Goal: Task Accomplishment & Management: Use online tool/utility

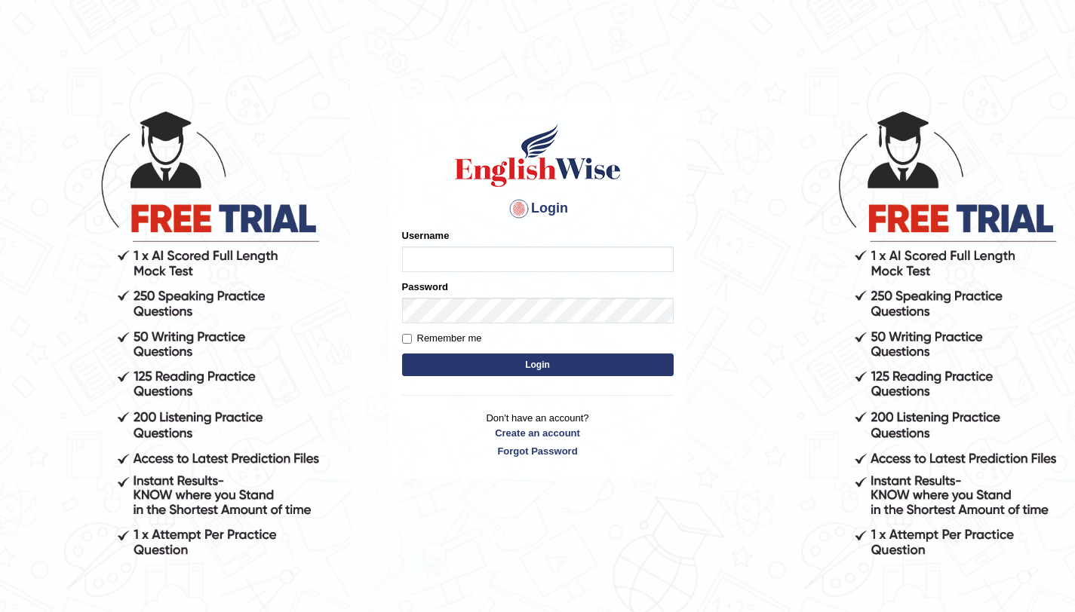
click at [453, 261] on input "Username" at bounding box center [538, 260] width 272 height 26
type input "aliahmad_parramatta"
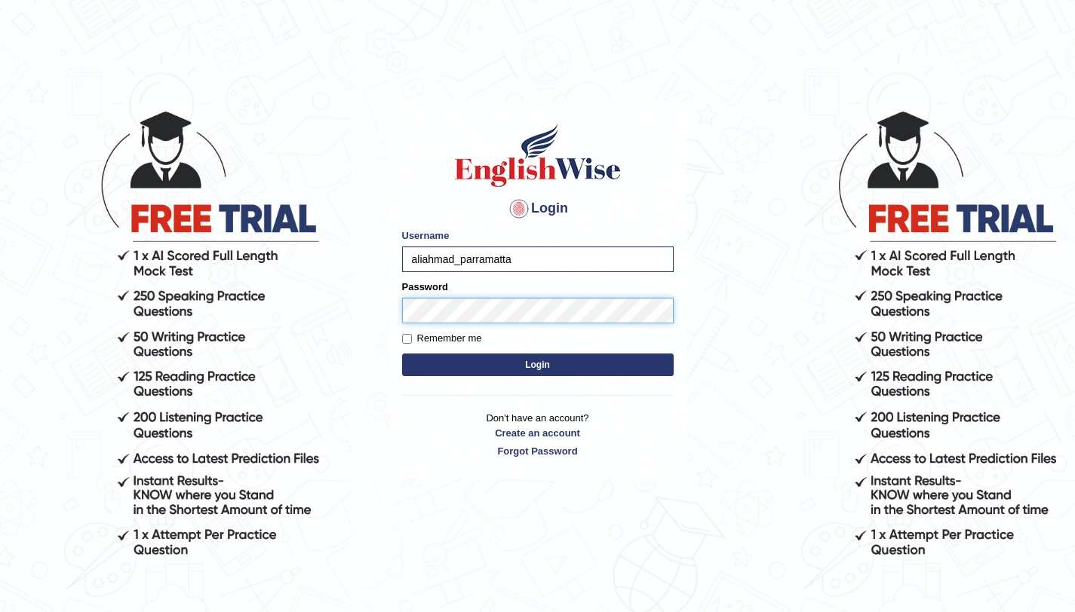
click at [402, 354] on button "Login" at bounding box center [538, 365] width 272 height 23
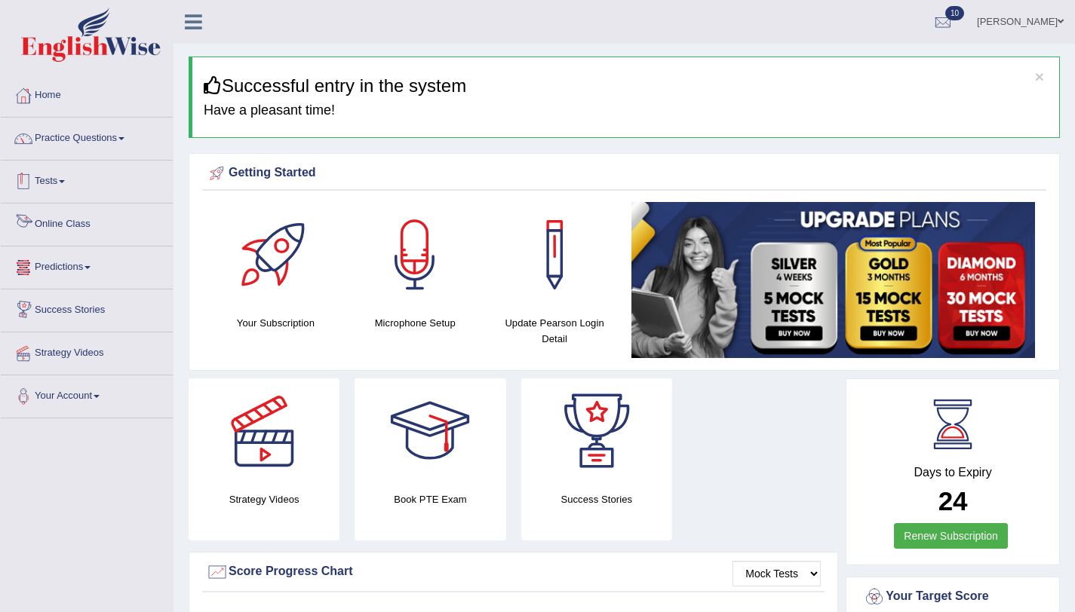
click at [74, 183] on link "Tests" at bounding box center [87, 180] width 172 height 38
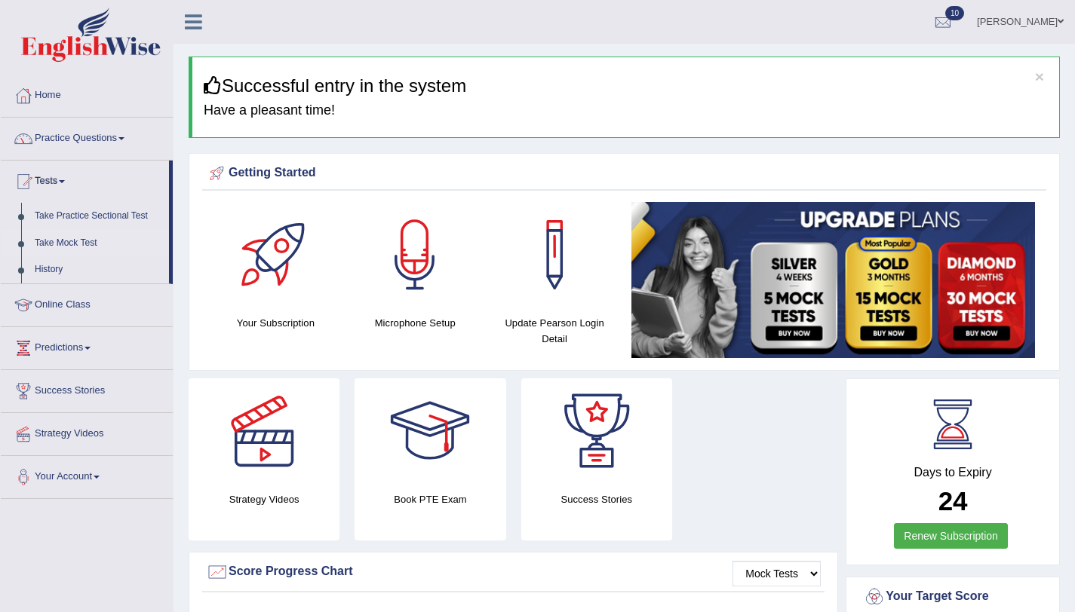
click at [98, 243] on link "Take Mock Test" at bounding box center [98, 243] width 141 height 27
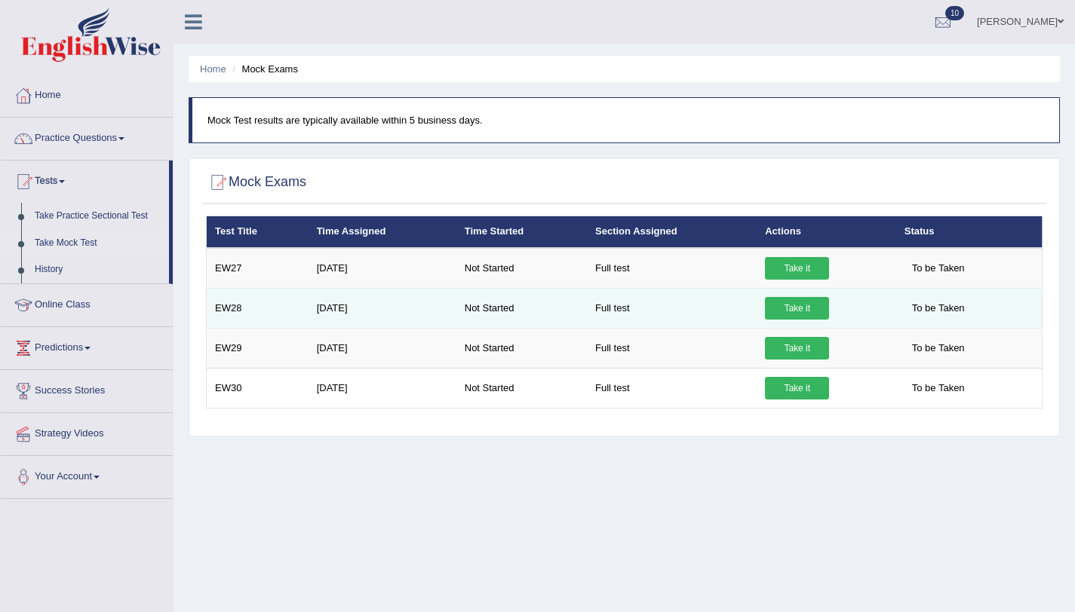
click at [801, 310] on link "Take it" at bounding box center [797, 308] width 64 height 23
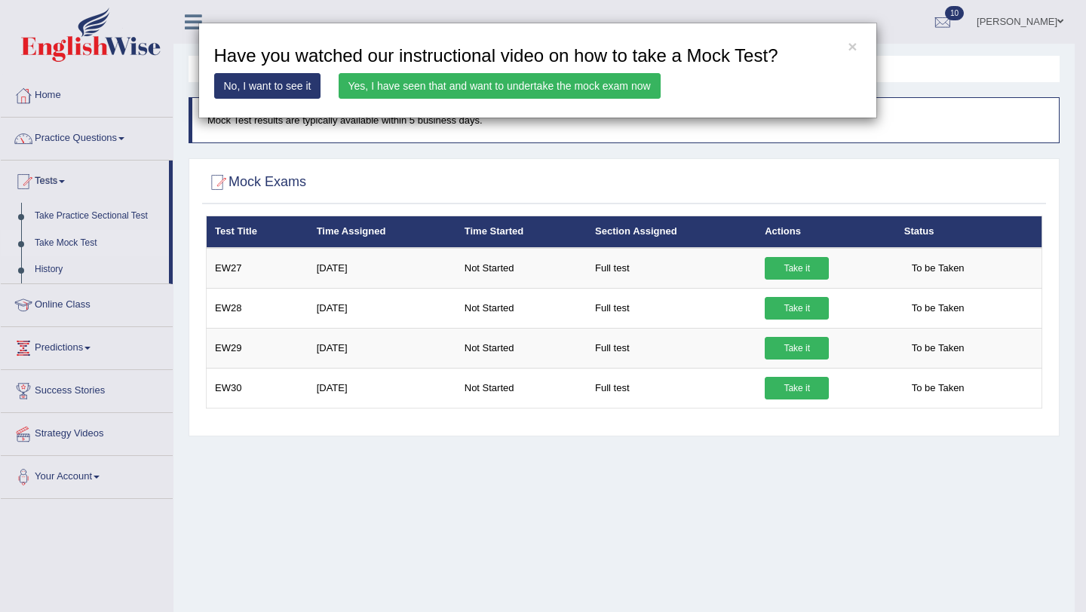
click at [504, 86] on link "Yes, I have seen that and want to undertake the mock exam now" at bounding box center [500, 86] width 322 height 26
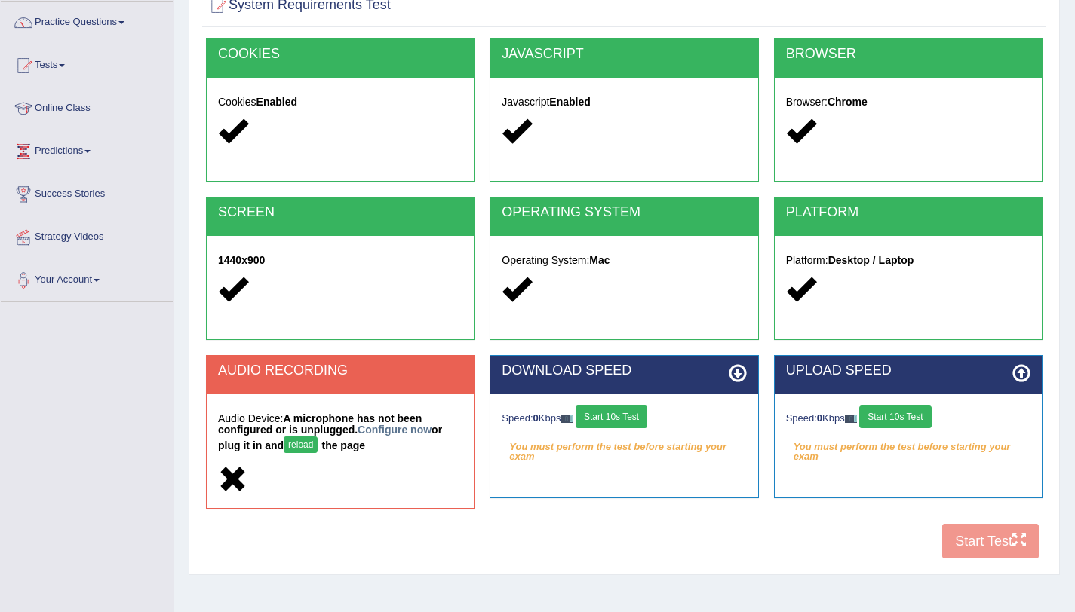
scroll to position [180, 0]
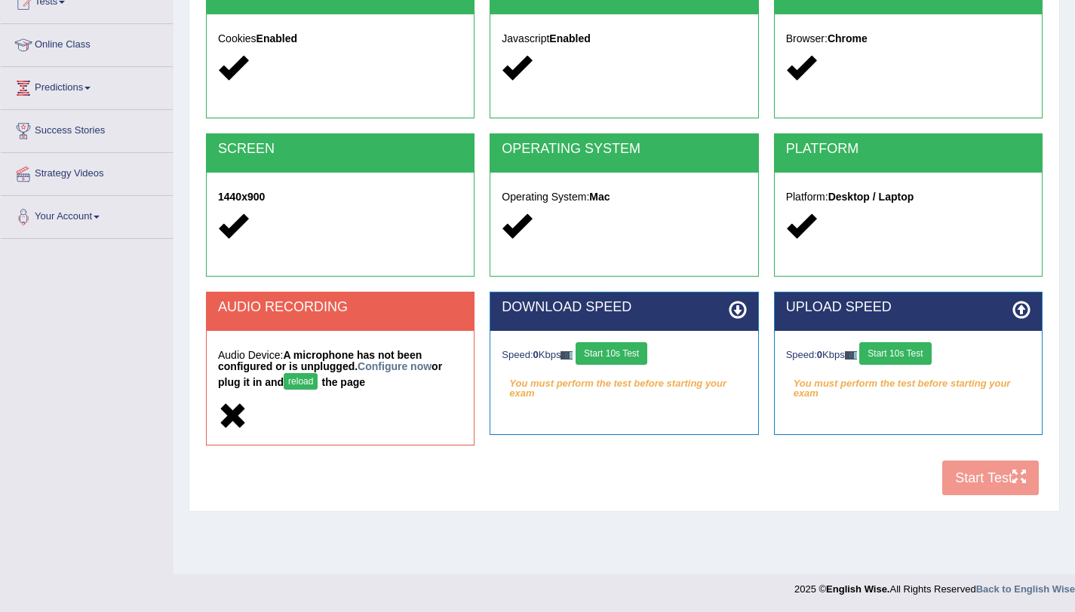
click at [647, 353] on button "Start 10s Test" at bounding box center [612, 353] width 72 height 23
click at [736, 505] on div "System Requirements Test COOKIES Cookies Enabled JAVASCRIPT Javascript Enabled …" at bounding box center [624, 215] width 871 height 594
click at [876, 361] on button "Start 10s Test" at bounding box center [895, 353] width 72 height 23
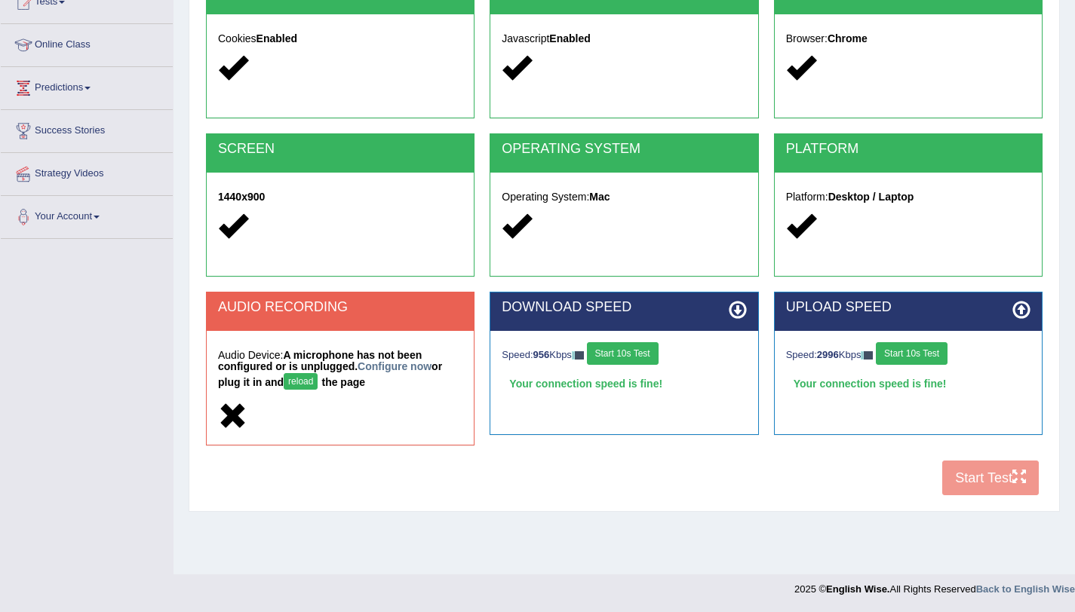
click at [904, 353] on button "Start 10s Test" at bounding box center [912, 353] width 72 height 23
click at [907, 357] on button "Start 10s Test" at bounding box center [912, 353] width 72 height 23
click at [954, 484] on div "COOKIES Cookies Enabled JAVASCRIPT Javascript Enabled BROWSER Browser: Chrome S…" at bounding box center [624, 239] width 844 height 529
click at [782, 450] on div "AUDIO RECORDING Audio Device: A microphone has not been configured or is unplug…" at bounding box center [624, 376] width 852 height 169
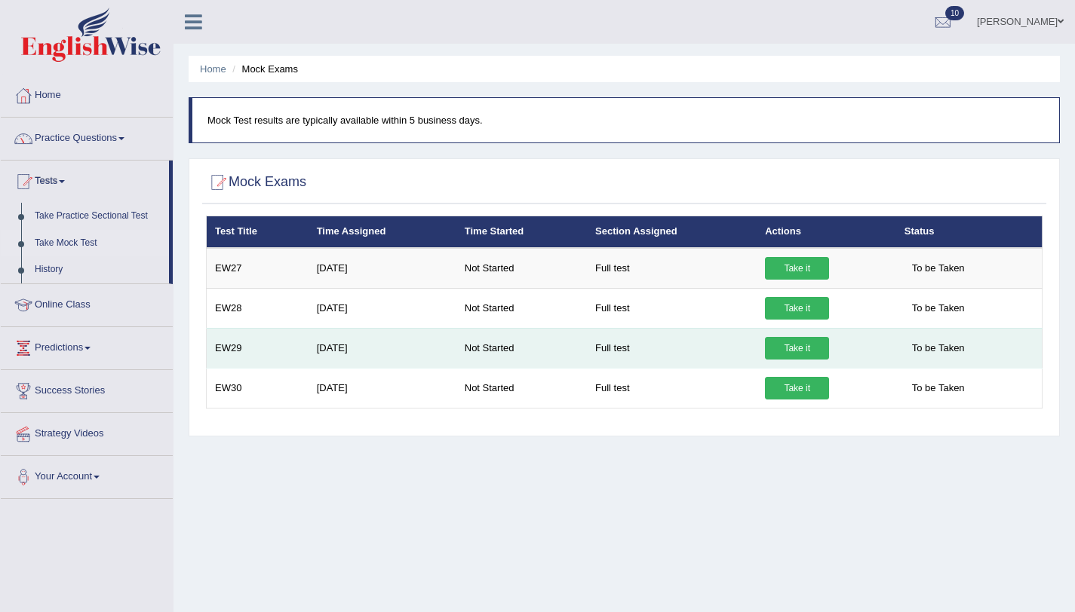
click at [791, 350] on link "Take it" at bounding box center [797, 348] width 64 height 23
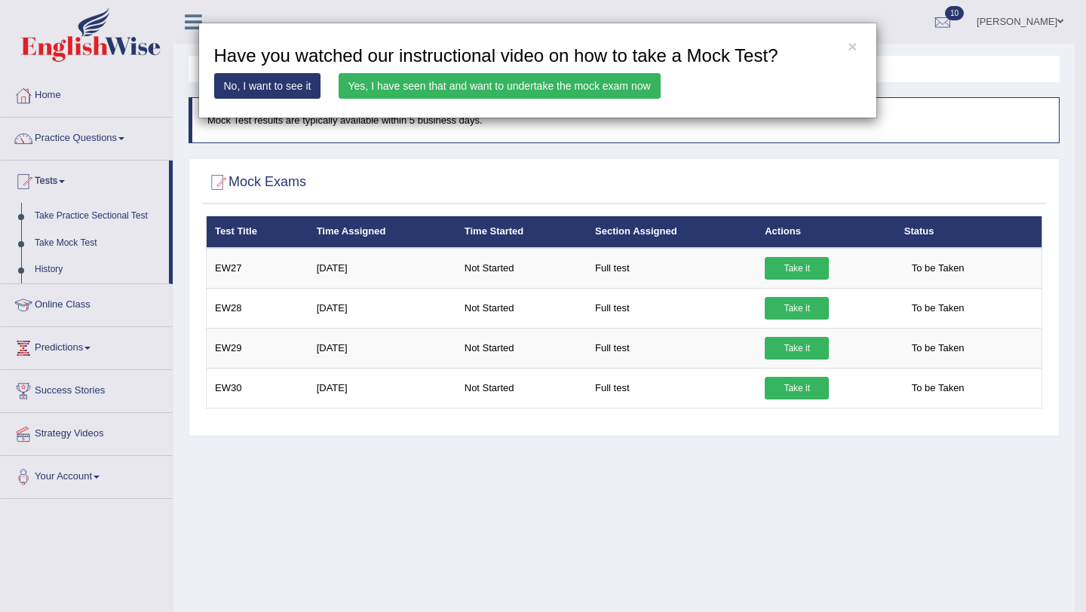
click at [526, 78] on link "Yes, I have seen that and want to undertake the mock exam now" at bounding box center [500, 86] width 322 height 26
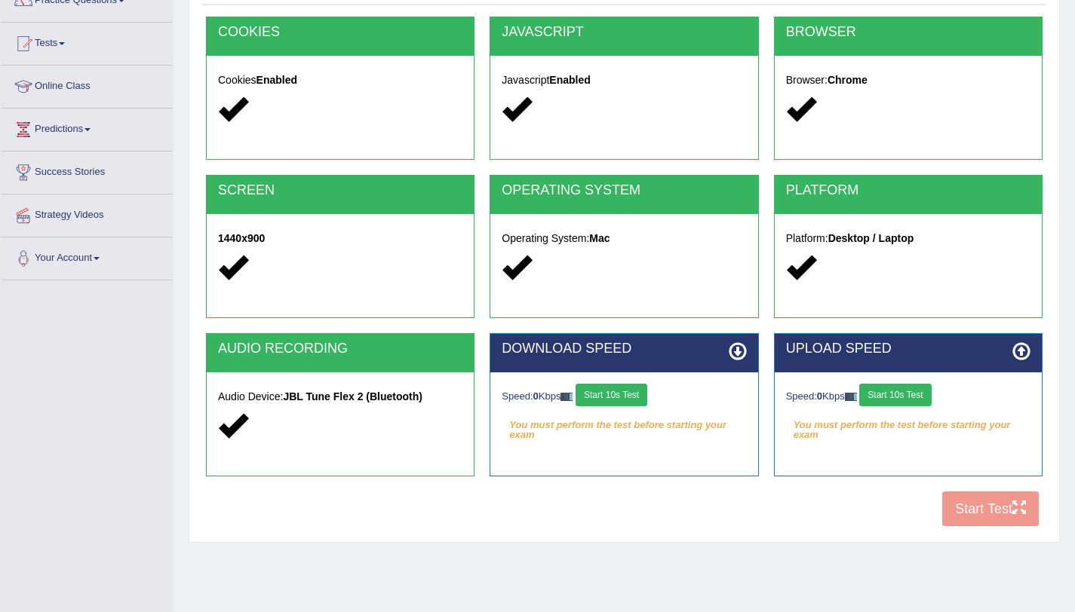
scroll to position [180, 0]
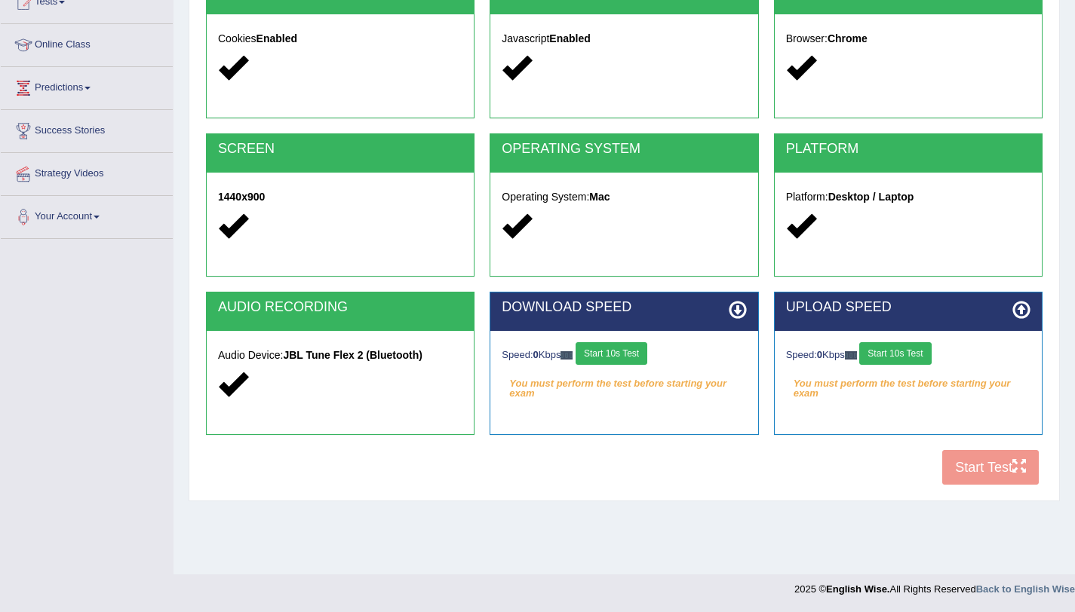
click at [626, 363] on button "Start 10s Test" at bounding box center [612, 353] width 72 height 23
click at [923, 348] on button "Start 10s Test" at bounding box center [895, 353] width 72 height 23
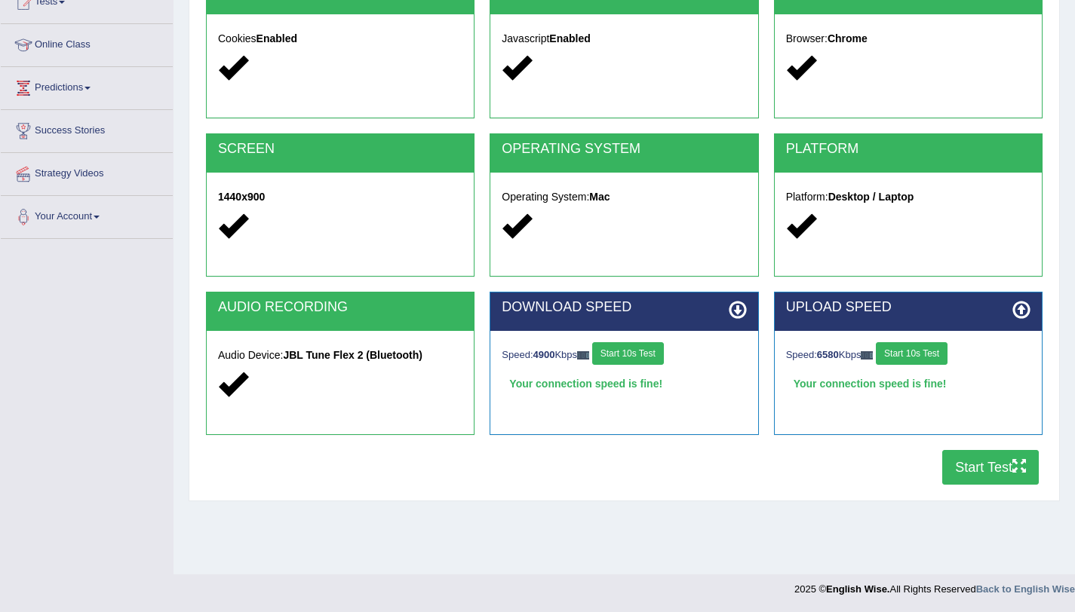
click at [972, 468] on button "Start Test" at bounding box center [990, 467] width 97 height 35
